Goal: Task Accomplishment & Management: Use online tool/utility

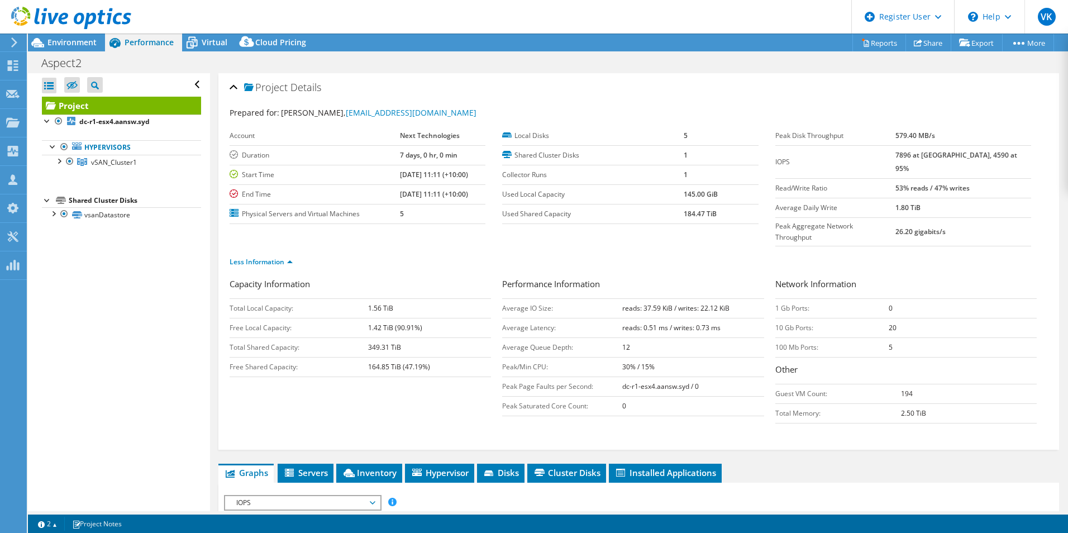
select select "[GEOGRAPHIC_DATA]"
select select "AUD"
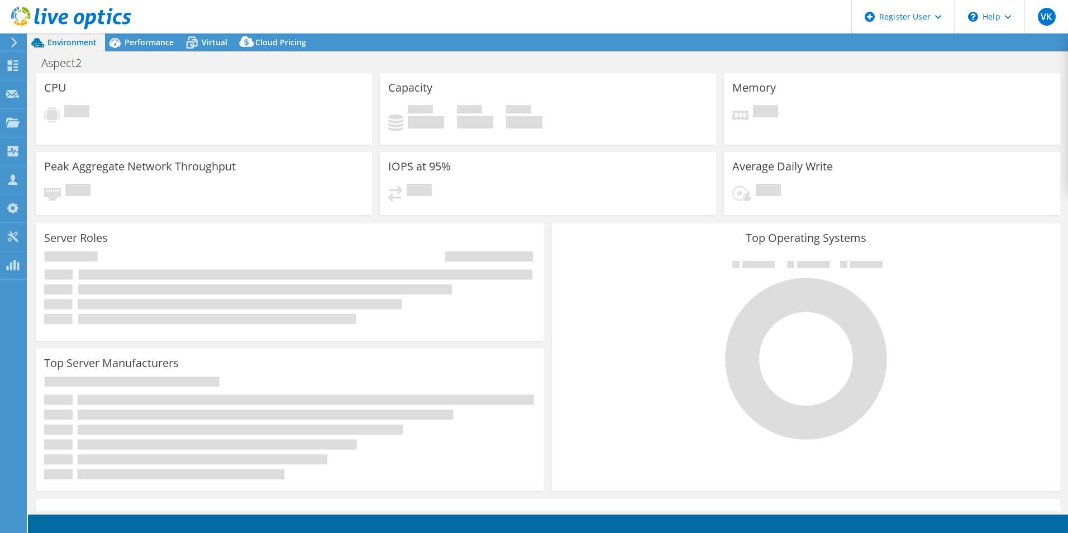
select select "[GEOGRAPHIC_DATA]"
select select "AUD"
